Goal: Navigation & Orientation: Find specific page/section

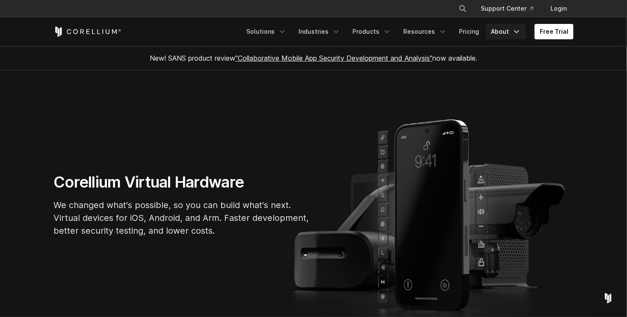
click at [504, 30] on link "About" at bounding box center [506, 31] width 40 height 15
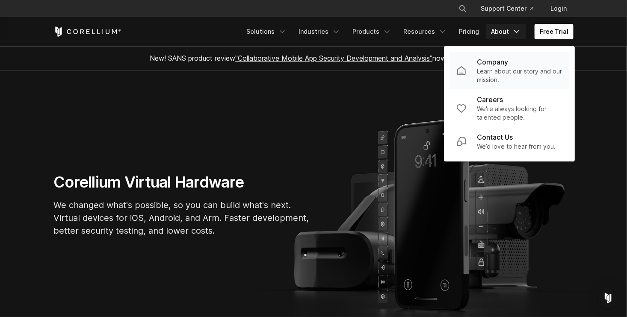
click at [504, 63] on p "Company" at bounding box center [492, 62] width 31 height 10
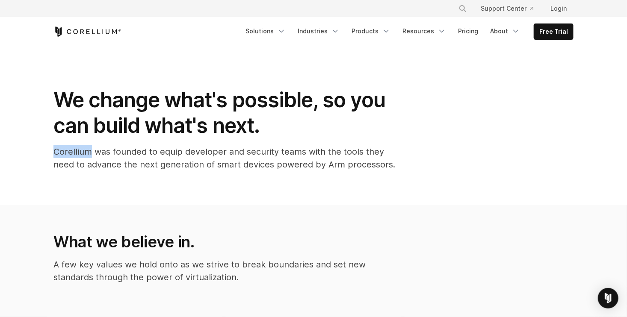
drag, startPoint x: 86, startPoint y: 151, endPoint x: 49, endPoint y: 151, distance: 36.8
click at [49, 151] on div "We change what's possible, so you can build what's next. Corellium was founded …" at bounding box center [224, 132] width 359 height 91
copy p "Corellium"
